Goal: Task Accomplishment & Management: Manage account settings

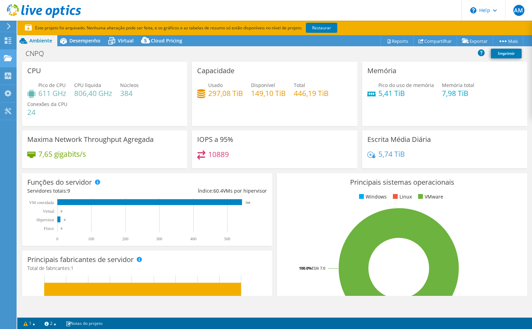
click at [6, 61] on use at bounding box center [8, 58] width 8 height 6
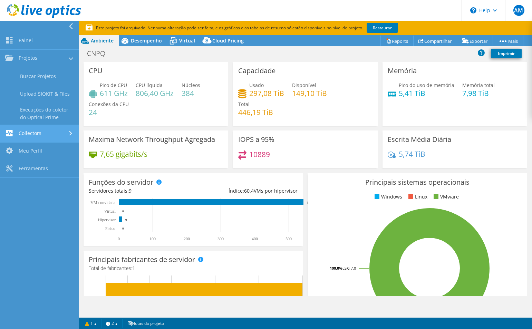
click at [33, 134] on link "Collectors" at bounding box center [39, 134] width 79 height 18
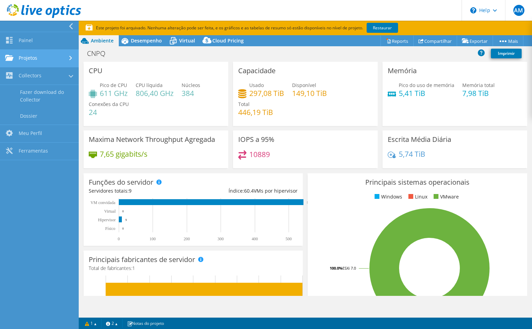
click at [61, 61] on link "Projetos" at bounding box center [39, 59] width 79 height 18
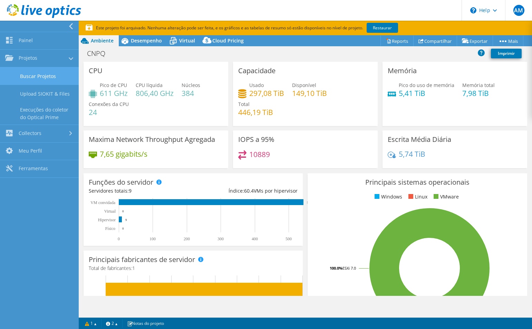
click at [54, 75] on link "Buscar Projetos" at bounding box center [39, 76] width 79 height 18
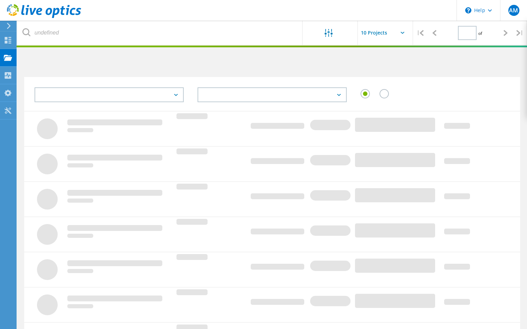
type input "1"
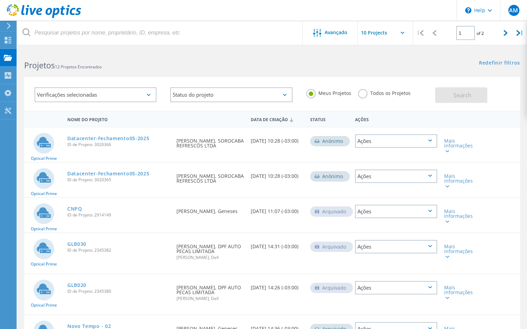
click at [425, 208] on div "Ações" at bounding box center [396, 211] width 82 height 13
click at [471, 209] on div "Mais informações" at bounding box center [460, 216] width 33 height 15
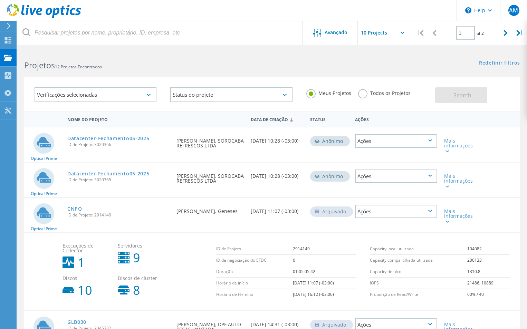
click at [339, 211] on div "Arquivado" at bounding box center [331, 211] width 43 height 10
click at [145, 90] on div "Verificações selecionadas" at bounding box center [96, 94] width 122 height 15
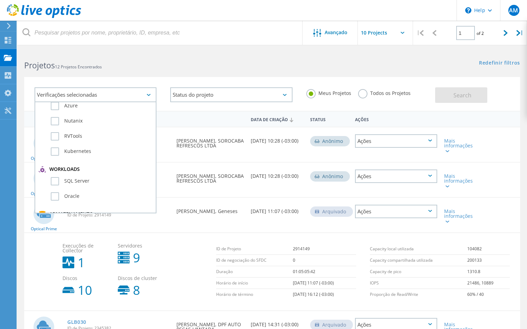
scroll to position [65, 0]
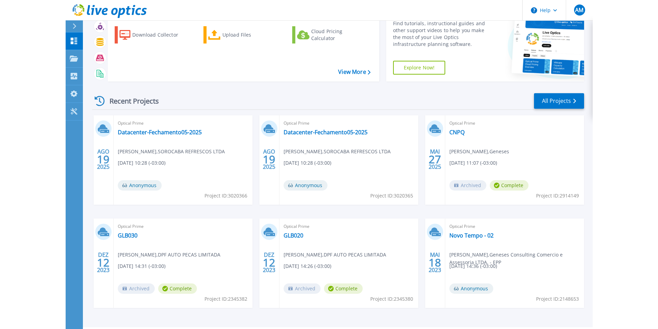
scroll to position [54, 0]
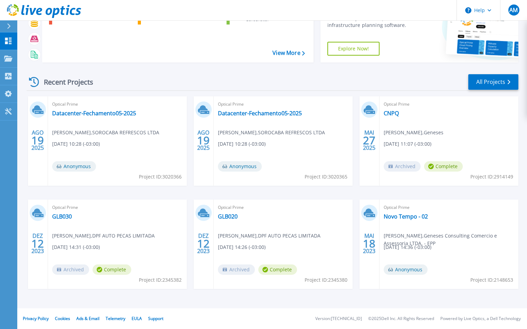
click at [398, 166] on span "Archived" at bounding box center [402, 166] width 37 height 10
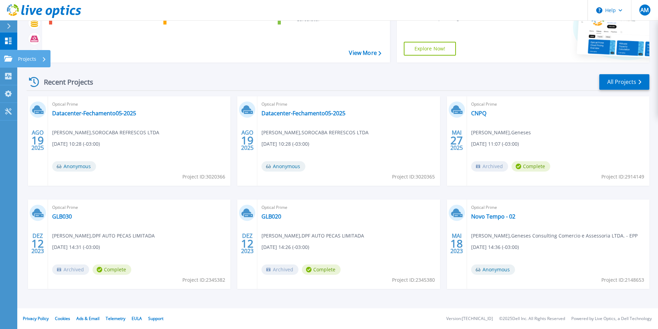
click at [9, 62] on link "Projects Projects" at bounding box center [8, 59] width 17 height 18
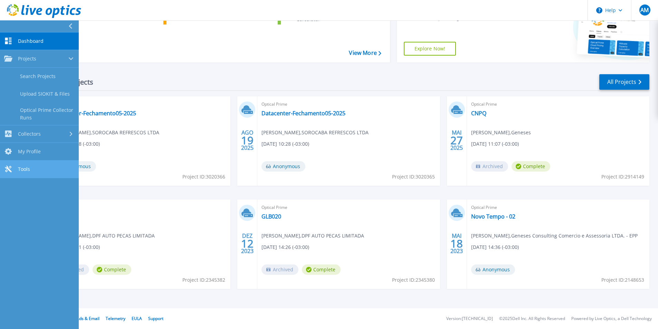
click at [60, 166] on link "Tools Tools" at bounding box center [39, 170] width 79 height 18
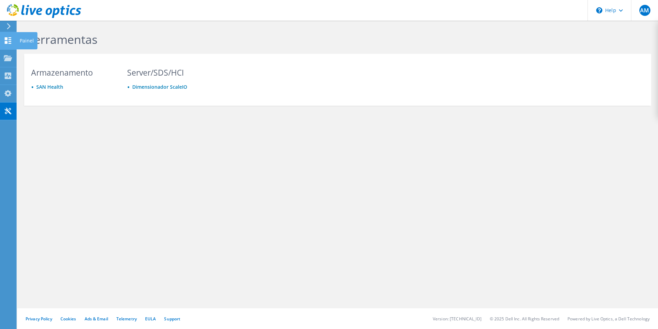
click at [19, 42] on div "Painel" at bounding box center [26, 40] width 21 height 17
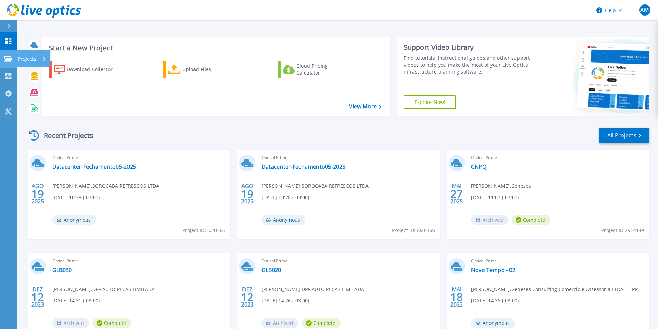
click at [26, 58] on p "Projects" at bounding box center [27, 59] width 18 height 18
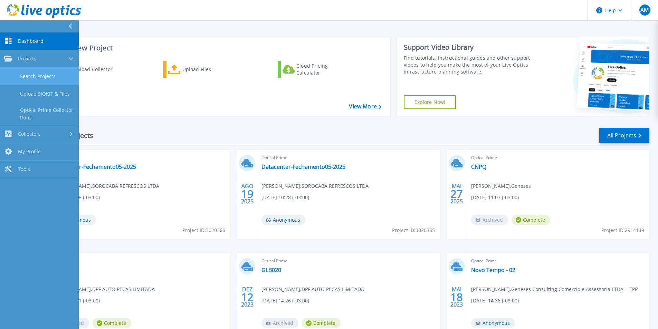
click at [53, 77] on link "Search Projects" at bounding box center [39, 77] width 79 height 18
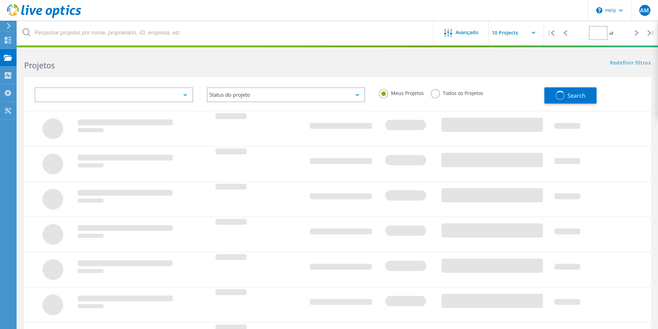
type input "1"
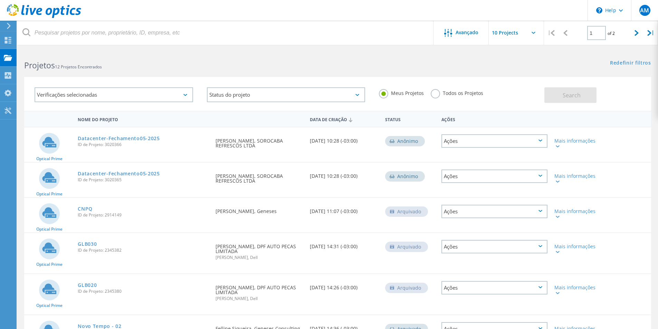
click at [431, 93] on label "Todos os Projetos" at bounding box center [457, 92] width 52 height 7
click at [0, 0] on input "Todos os Projetos" at bounding box center [0, 0] width 0 height 0
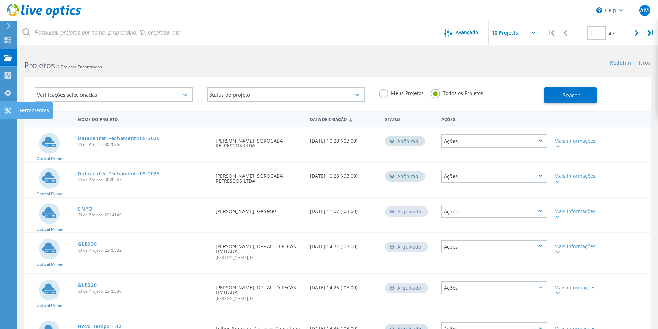
click at [25, 109] on div "Ferramentas" at bounding box center [34, 110] width 29 height 5
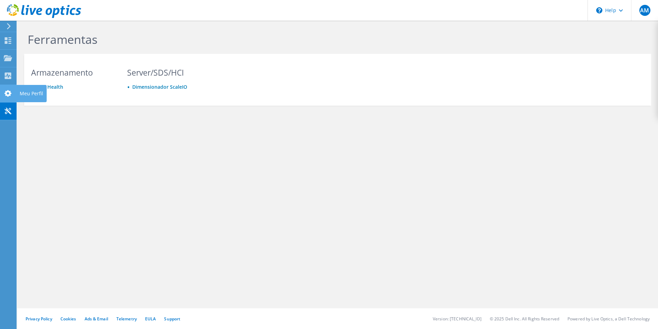
click at [8, 92] on use at bounding box center [7, 93] width 7 height 7
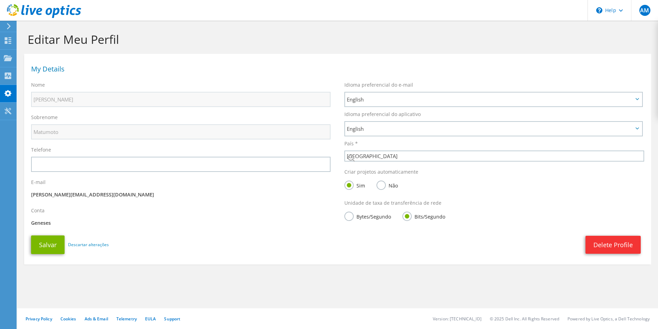
select select "30"
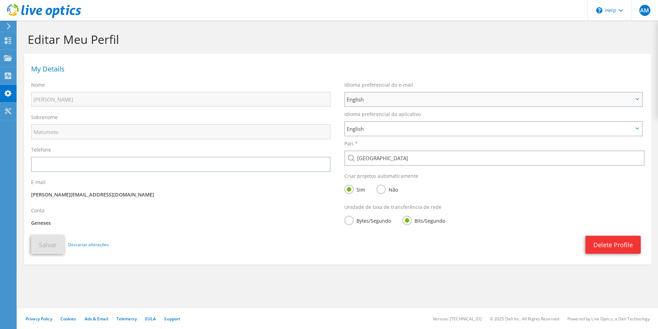
click at [638, 97] on span "English" at bounding box center [493, 100] width 297 height 14
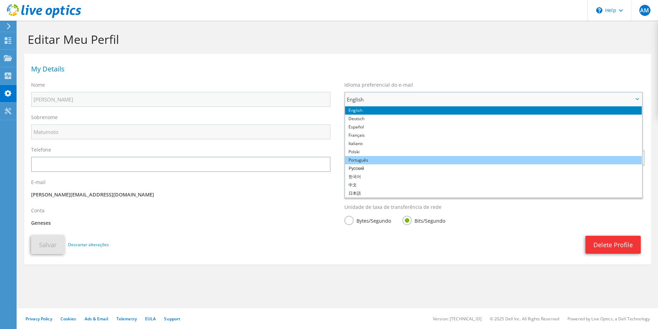
click at [403, 157] on li "Português" at bounding box center [493, 160] width 297 height 8
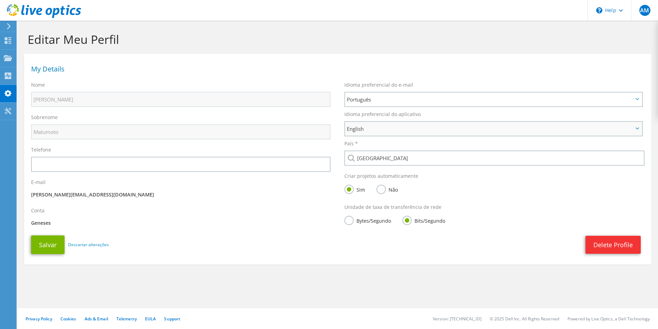
click at [639, 128] on span "English" at bounding box center [493, 129] width 297 height 14
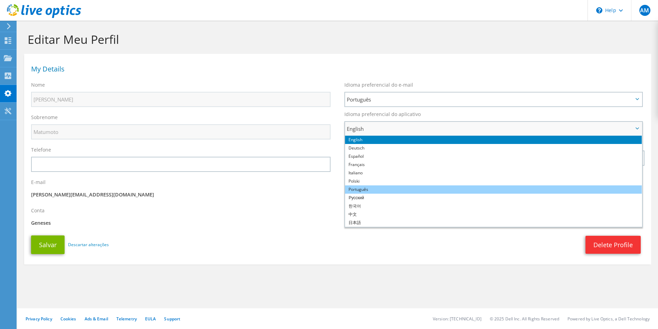
click at [497, 192] on li "Português" at bounding box center [493, 189] width 297 height 8
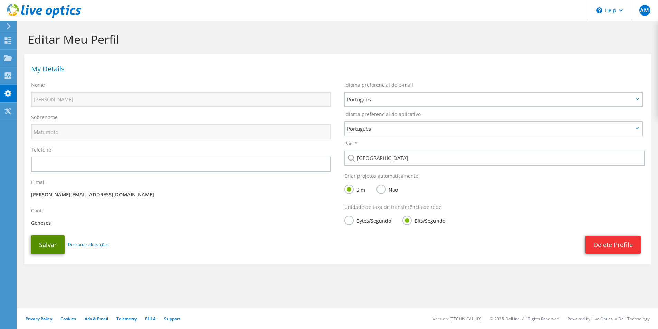
click at [50, 245] on button "Salvar" at bounding box center [47, 244] width 33 height 19
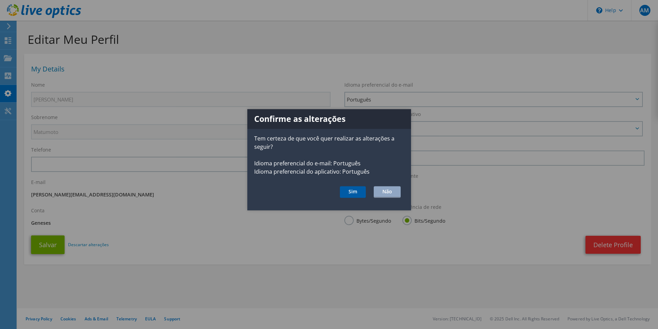
click at [350, 188] on button "Sim" at bounding box center [353, 192] width 26 height 12
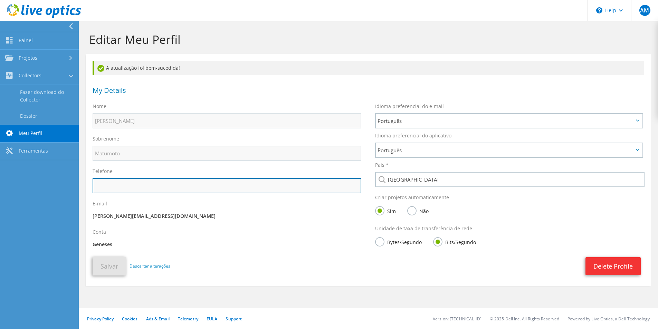
click at [206, 189] on input "text" at bounding box center [227, 185] width 269 height 15
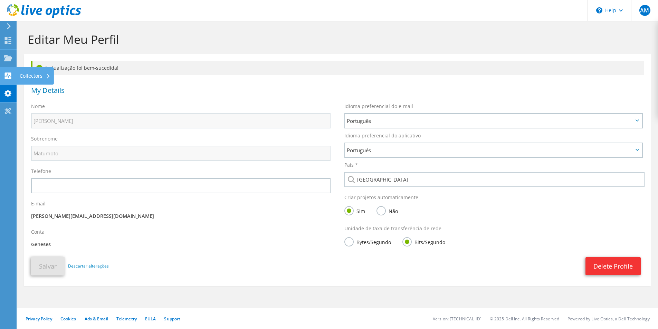
click at [11, 78] on use at bounding box center [8, 76] width 7 height 7
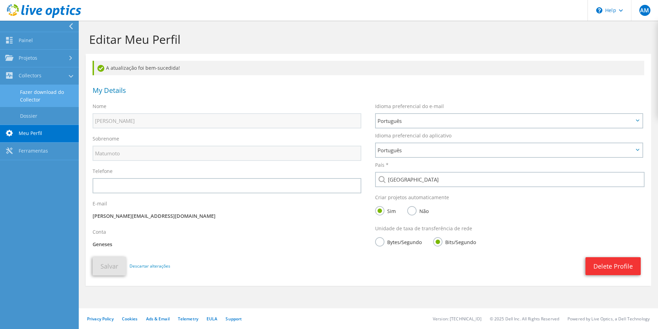
click at [43, 92] on link "Fazer download do Collector" at bounding box center [39, 96] width 79 height 22
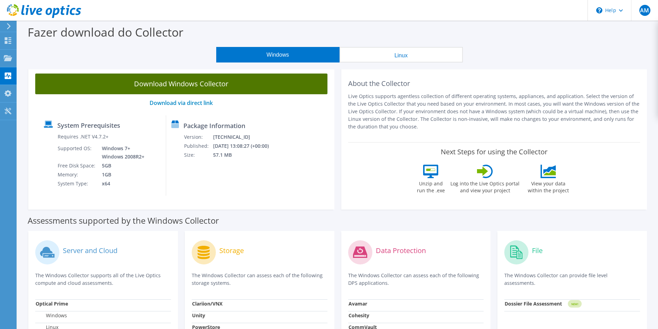
click at [200, 84] on link "Download Windows Collector" at bounding box center [181, 84] width 292 height 21
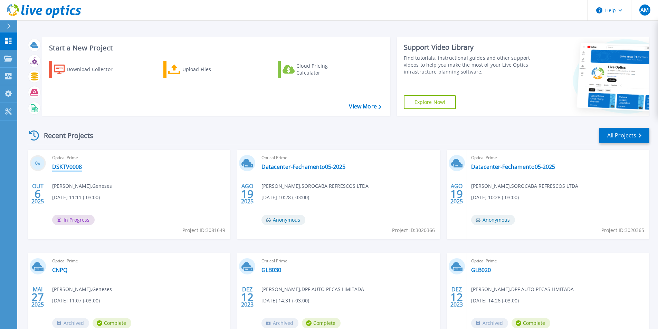
click at [68, 165] on link "DSKTV0008" at bounding box center [67, 166] width 30 height 7
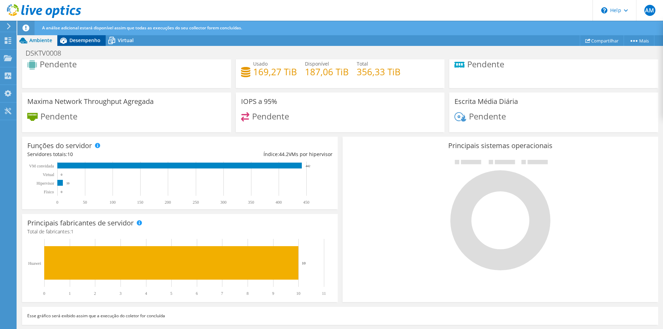
click at [87, 39] on span "Desempenho" at bounding box center [84, 40] width 31 height 7
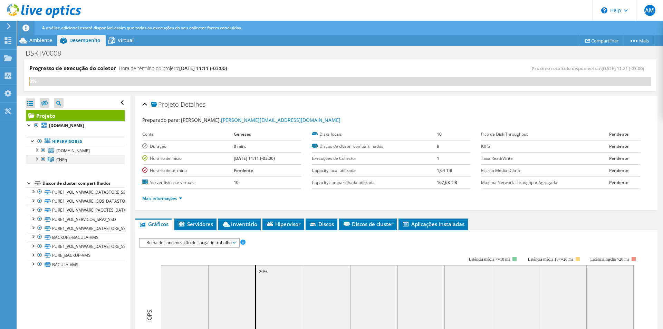
click at [37, 157] on div at bounding box center [36, 158] width 7 height 7
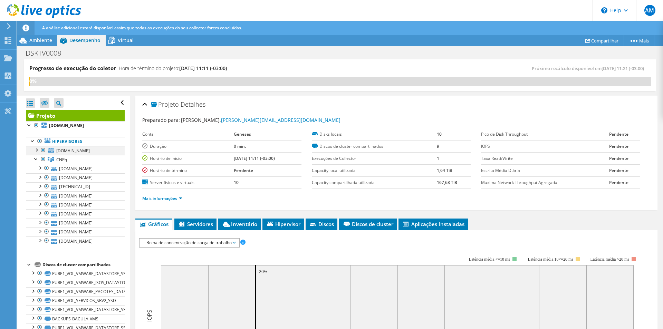
click at [37, 153] on div at bounding box center [36, 149] width 7 height 7
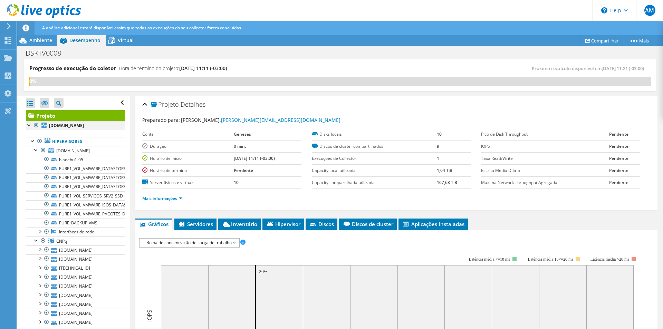
click at [29, 125] on div at bounding box center [29, 124] width 7 height 7
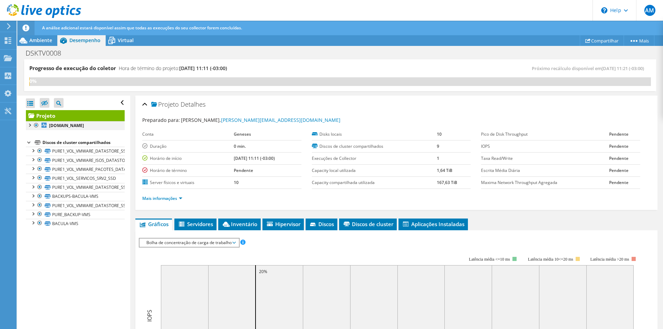
click at [27, 127] on div at bounding box center [29, 124] width 7 height 7
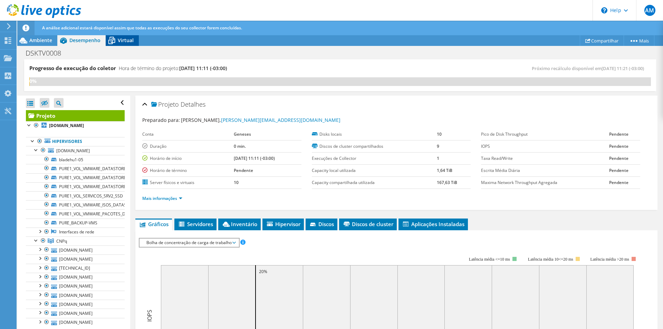
click at [128, 44] on div "Virtual" at bounding box center [122, 40] width 33 height 11
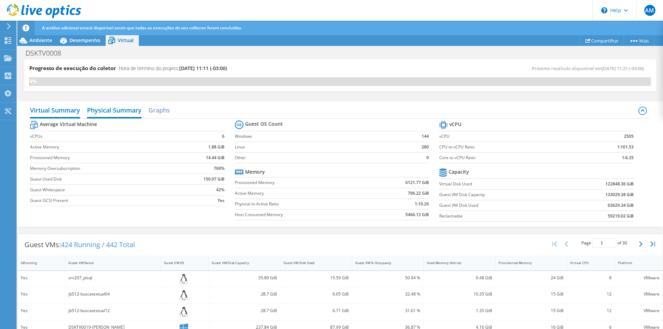
click at [123, 110] on h2 "Physical Summary" at bounding box center [114, 110] width 55 height 15
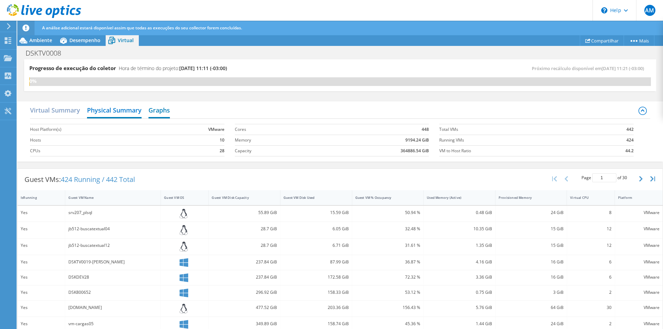
click at [157, 109] on h2 "Graphs" at bounding box center [158, 110] width 21 height 15
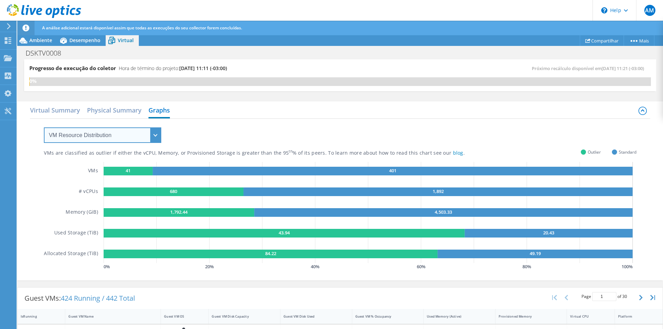
click at [155, 133] on select "VM Resource Distribution Provisioning Contrast Over Provisioning" at bounding box center [102, 135] width 117 height 16
